Goal: Find contact information: Find contact information

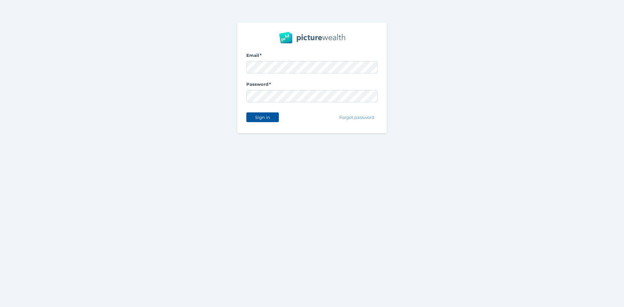
click at [266, 118] on span "Sign in" at bounding box center [262, 117] width 20 height 5
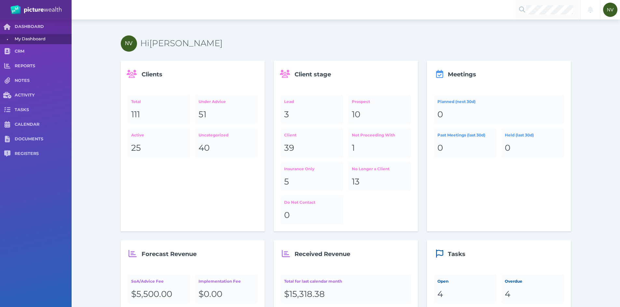
click at [529, 15] on div at bounding box center [547, 10] width 65 height 20
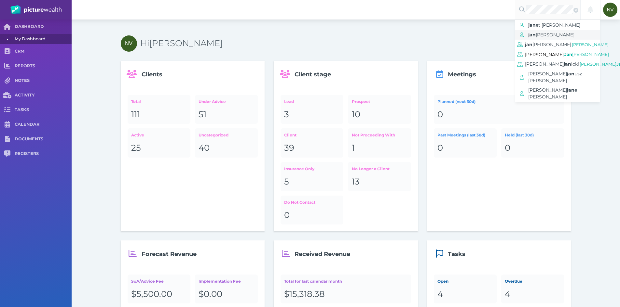
click at [548, 35] on span "[PERSON_NAME]" at bounding box center [554, 35] width 39 height 6
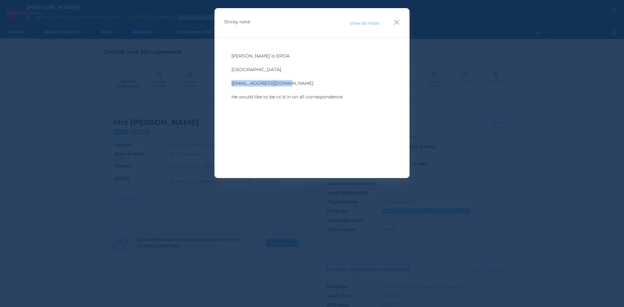
drag, startPoint x: 283, startPoint y: 85, endPoint x: 228, endPoint y: 85, distance: 55.0
click at [228, 85] on div "[PERSON_NAME] is EPOA ﻿ 623 Qualen West Talbot ﻿ [EMAIL_ADDRESS][DOMAIN_NAME] ﻿…" at bounding box center [312, 98] width 176 height 98
copy span "[EMAIL_ADDRESS][DOMAIN_NAME]"
click at [395, 22] on icon "button" at bounding box center [397, 22] width 6 height 8
